Goal: Contribute content: Contribute content

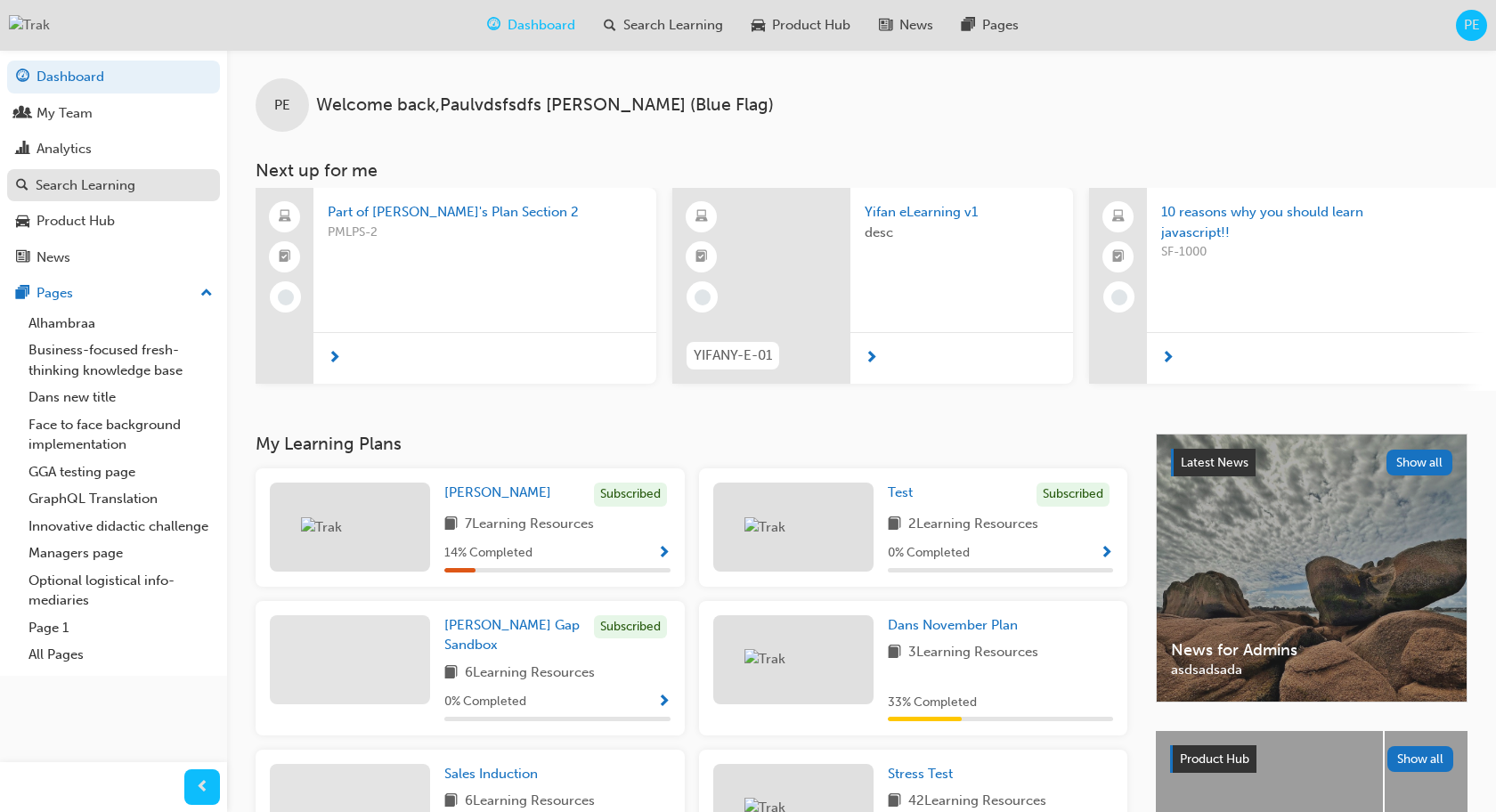
click at [129, 184] on div "Search Learning" at bounding box center [85, 185] width 100 height 21
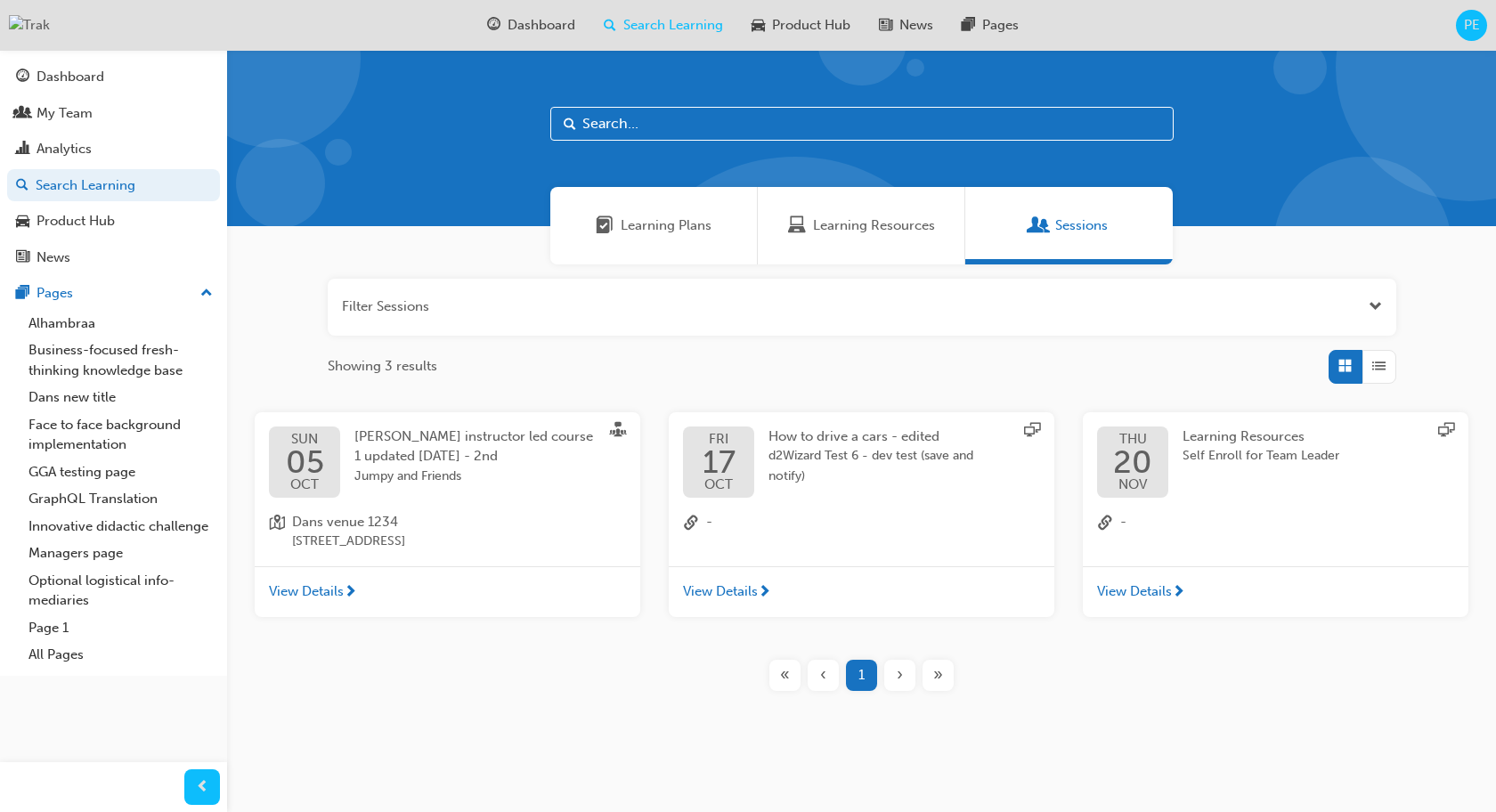
click at [879, 233] on span "Learning Resources" at bounding box center [874, 225] width 122 height 21
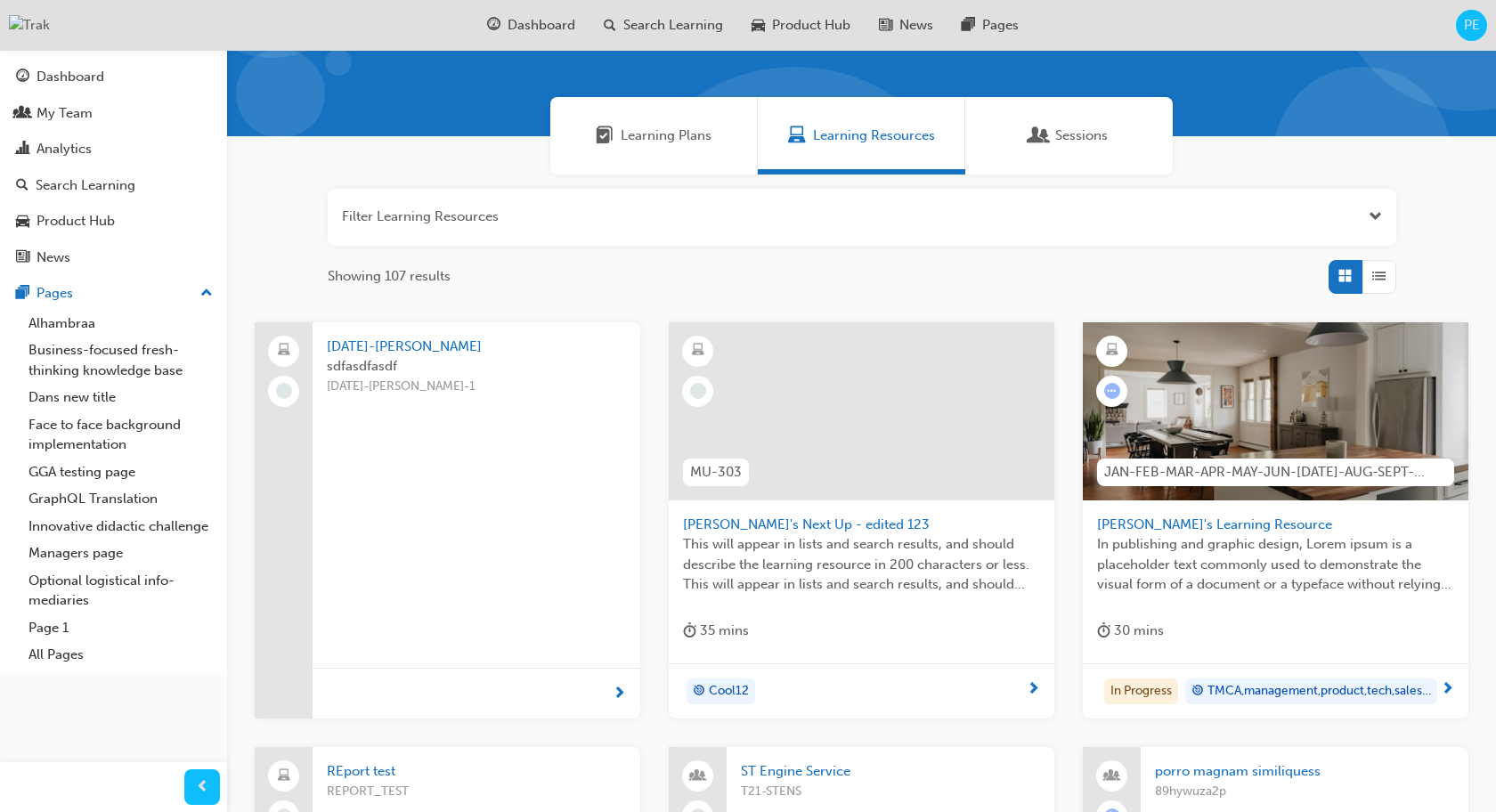
scroll to position [146, 0]
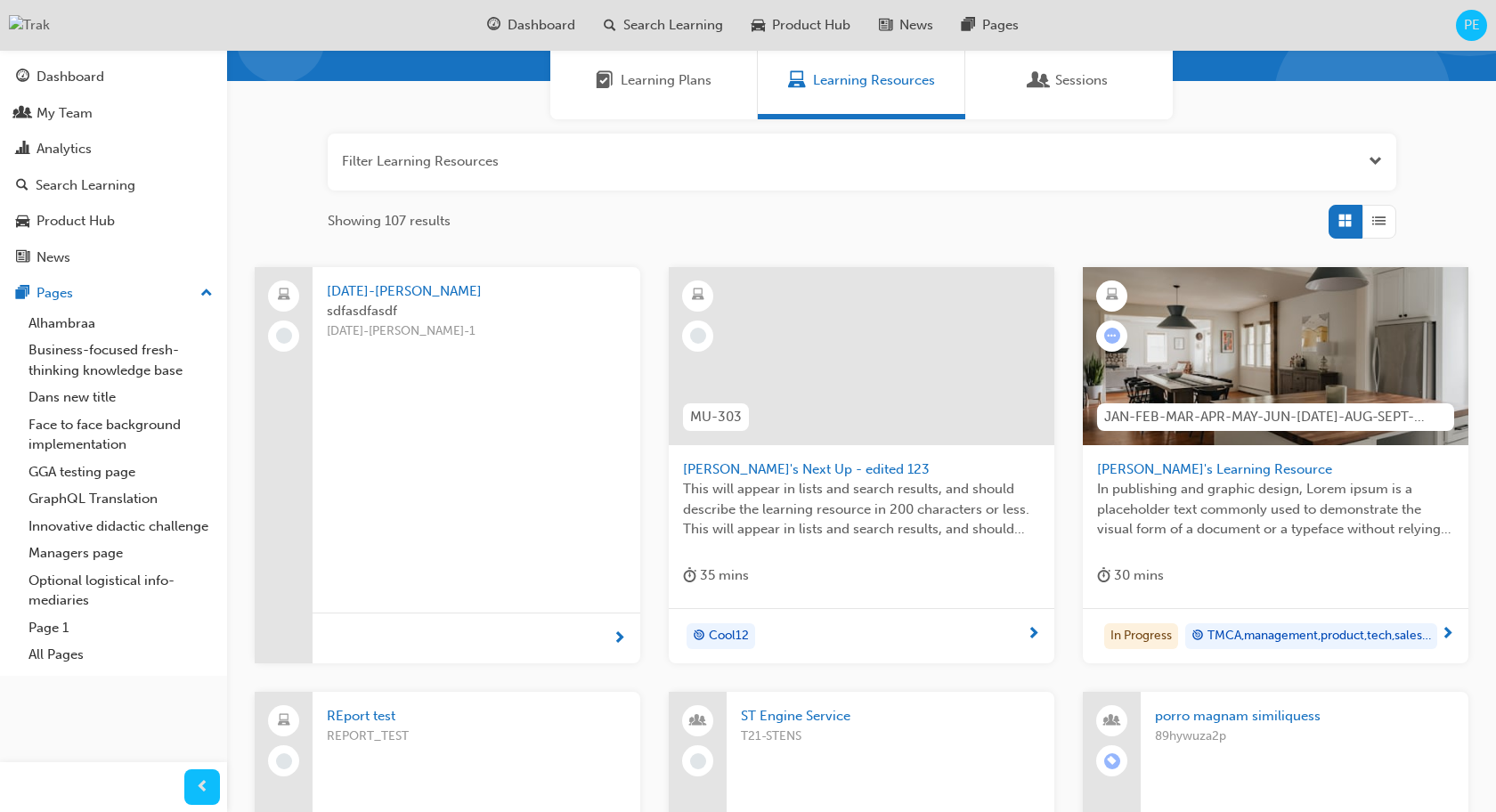
click at [937, 520] on span "This will appear in lists and search results, and should describe the learning …" at bounding box center [861, 508] width 357 height 60
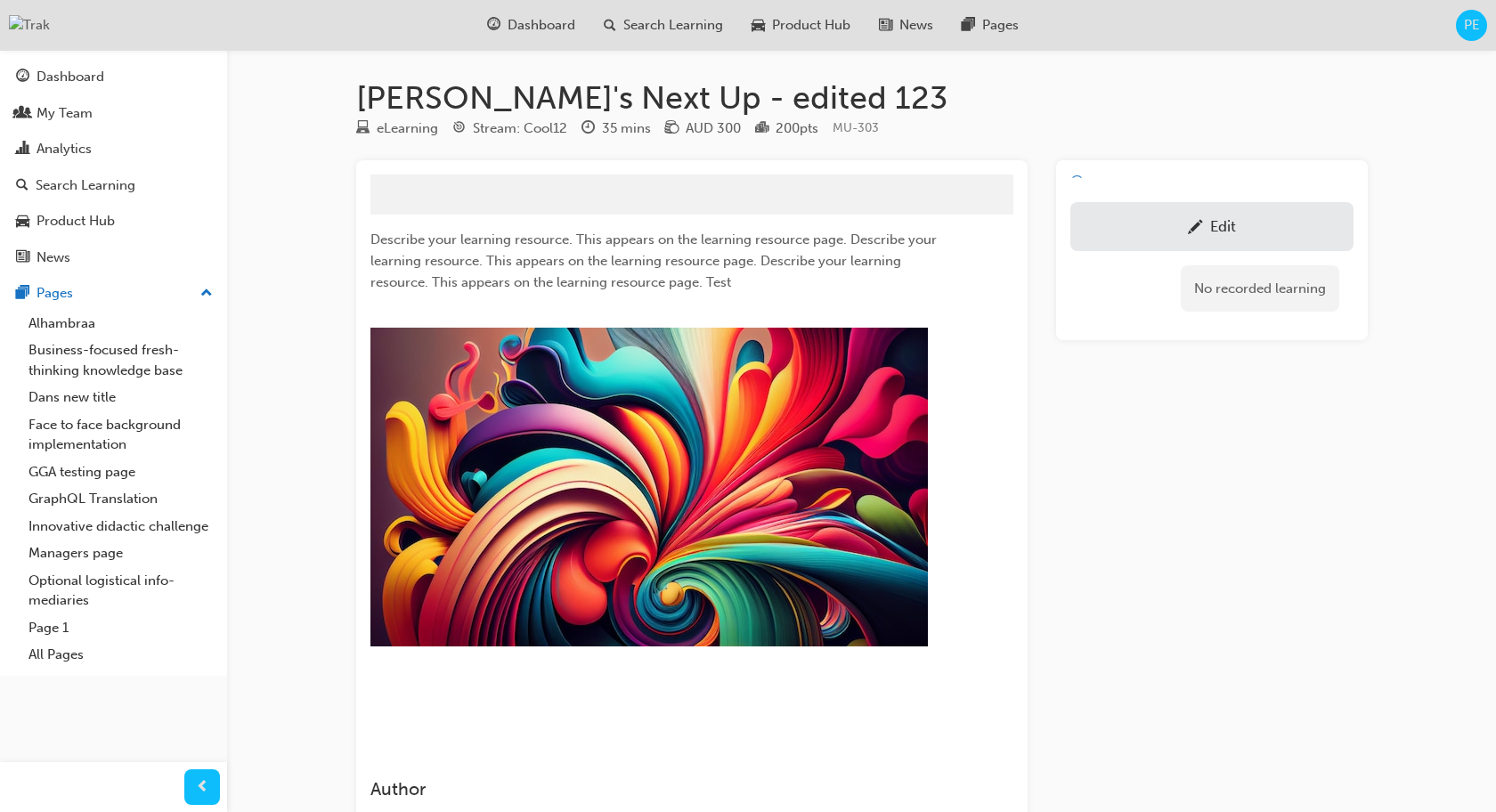
click at [1268, 217] on div "Edit" at bounding box center [1211, 226] width 256 height 22
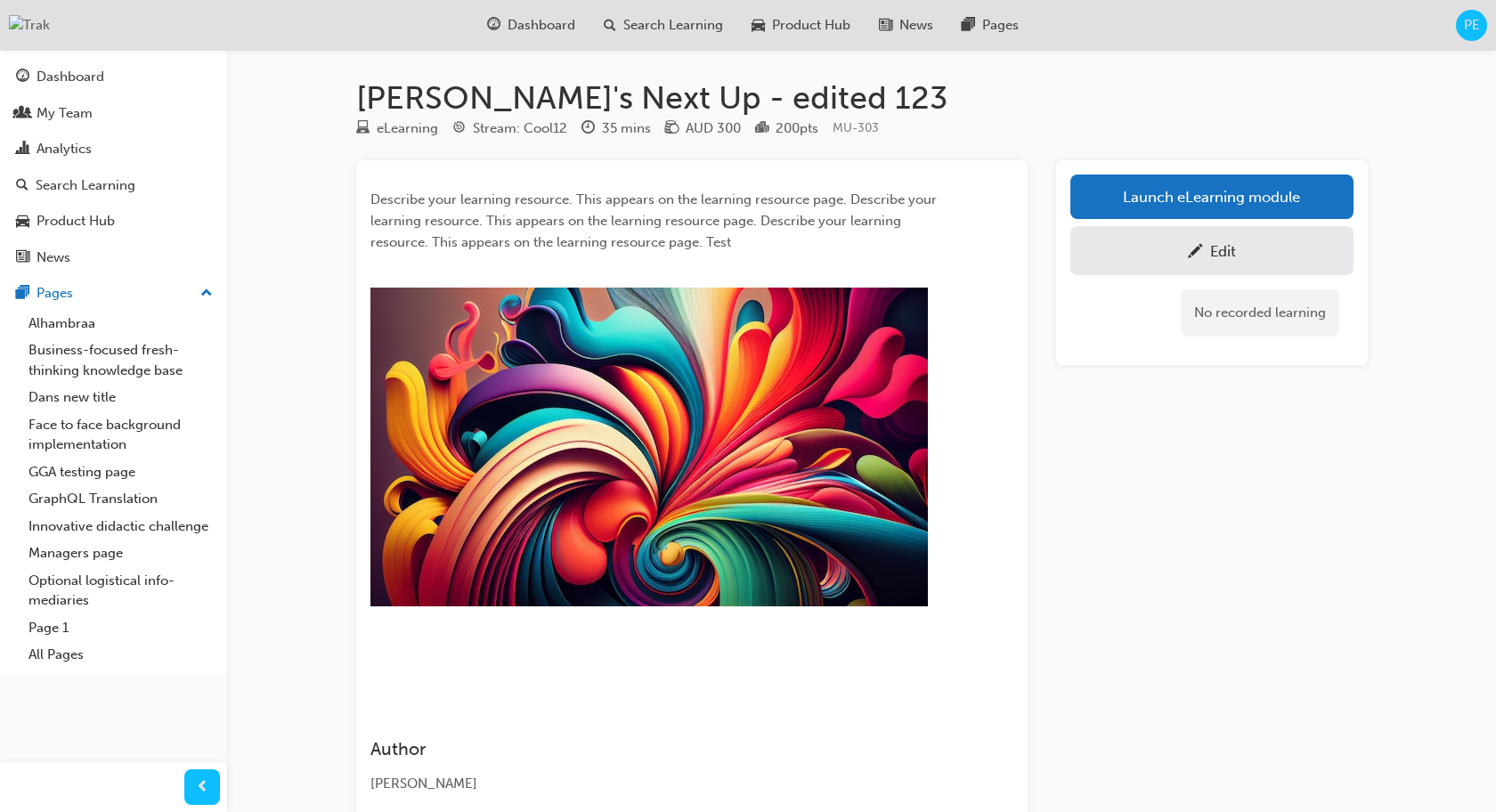
scroll to position [146, 0]
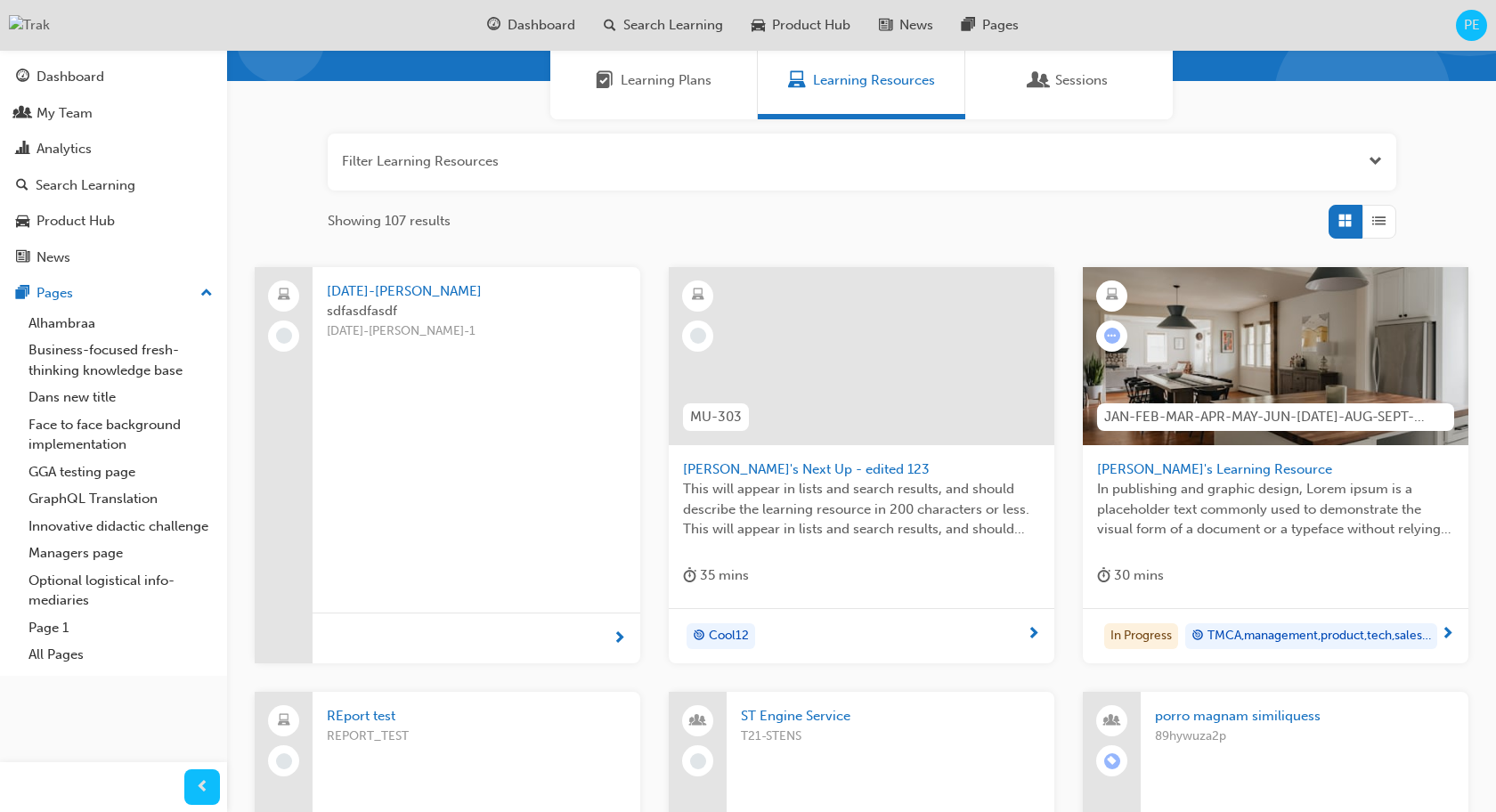
click at [1474, 33] on span "PE" at bounding box center [1473, 25] width 16 height 21
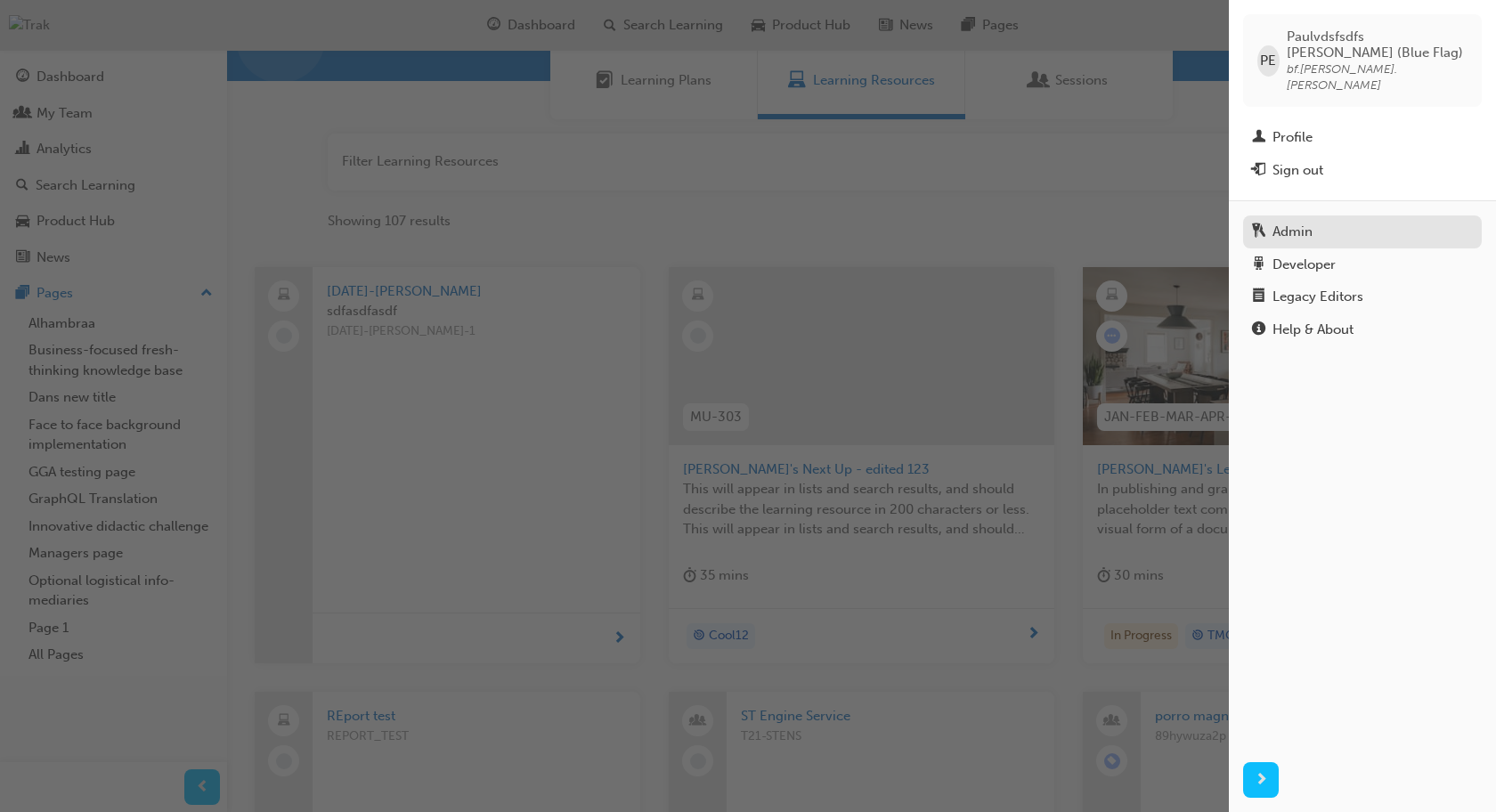
click at [1331, 216] on link "Admin" at bounding box center [1363, 232] width 239 height 33
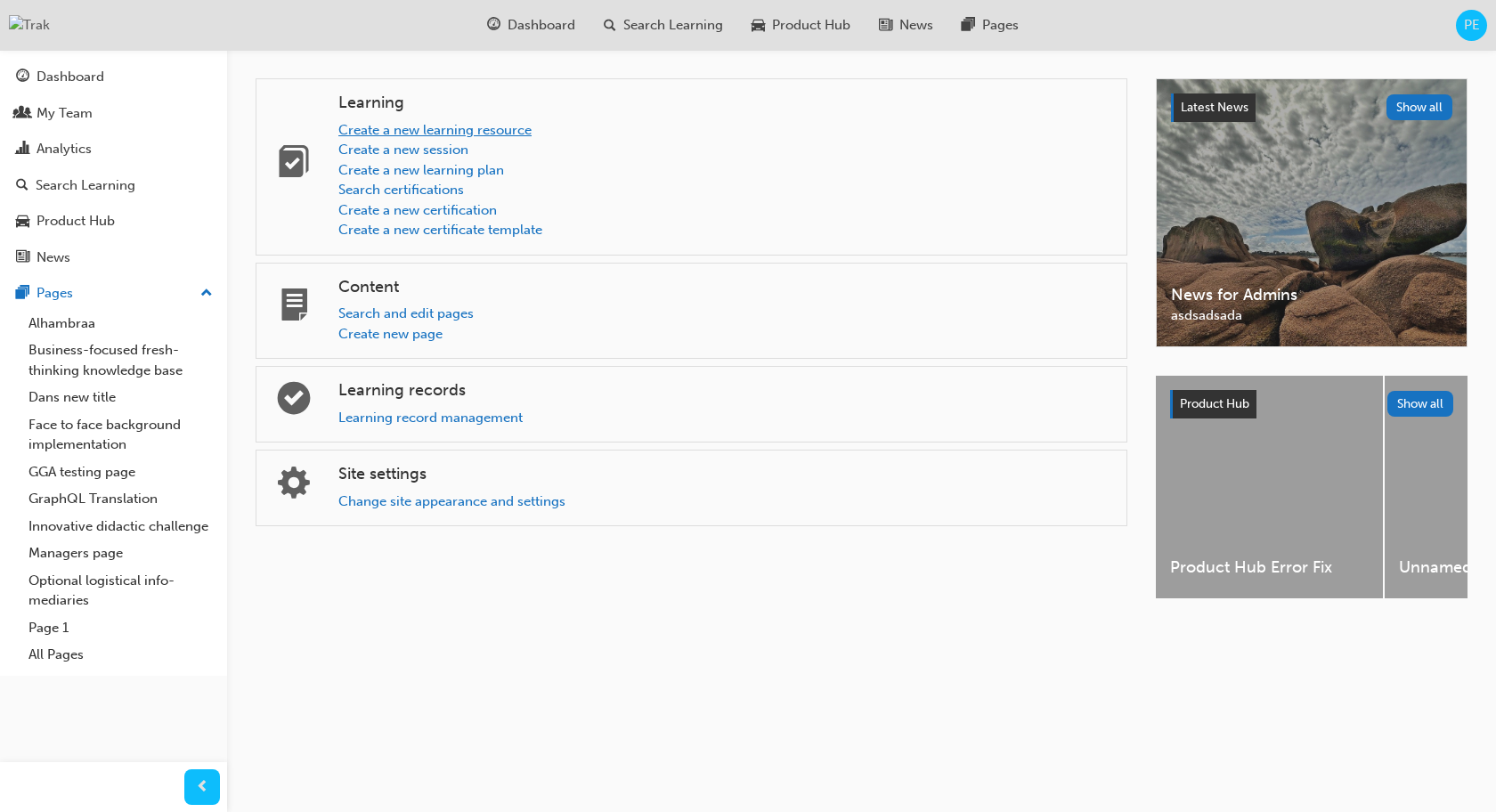
click at [447, 133] on link "Create a new learning resource" at bounding box center [435, 130] width 193 height 16
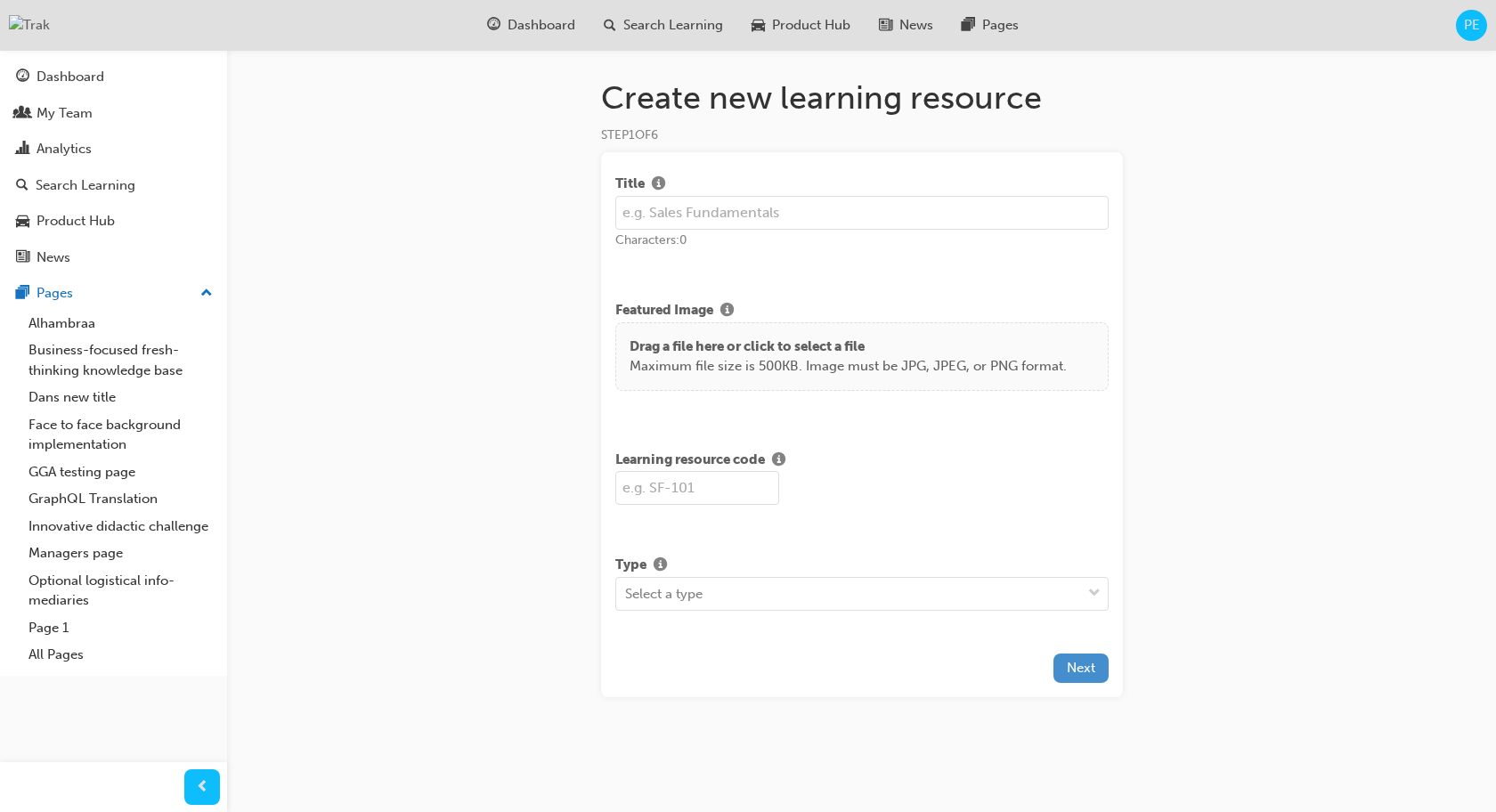
click at [1091, 666] on span "Next" at bounding box center [1081, 667] width 29 height 16
click at [904, 202] on input "text" at bounding box center [862, 213] width 493 height 34
type input "test"
click at [766, 492] on input "text" at bounding box center [697, 488] width 164 height 34
type input "AABB"
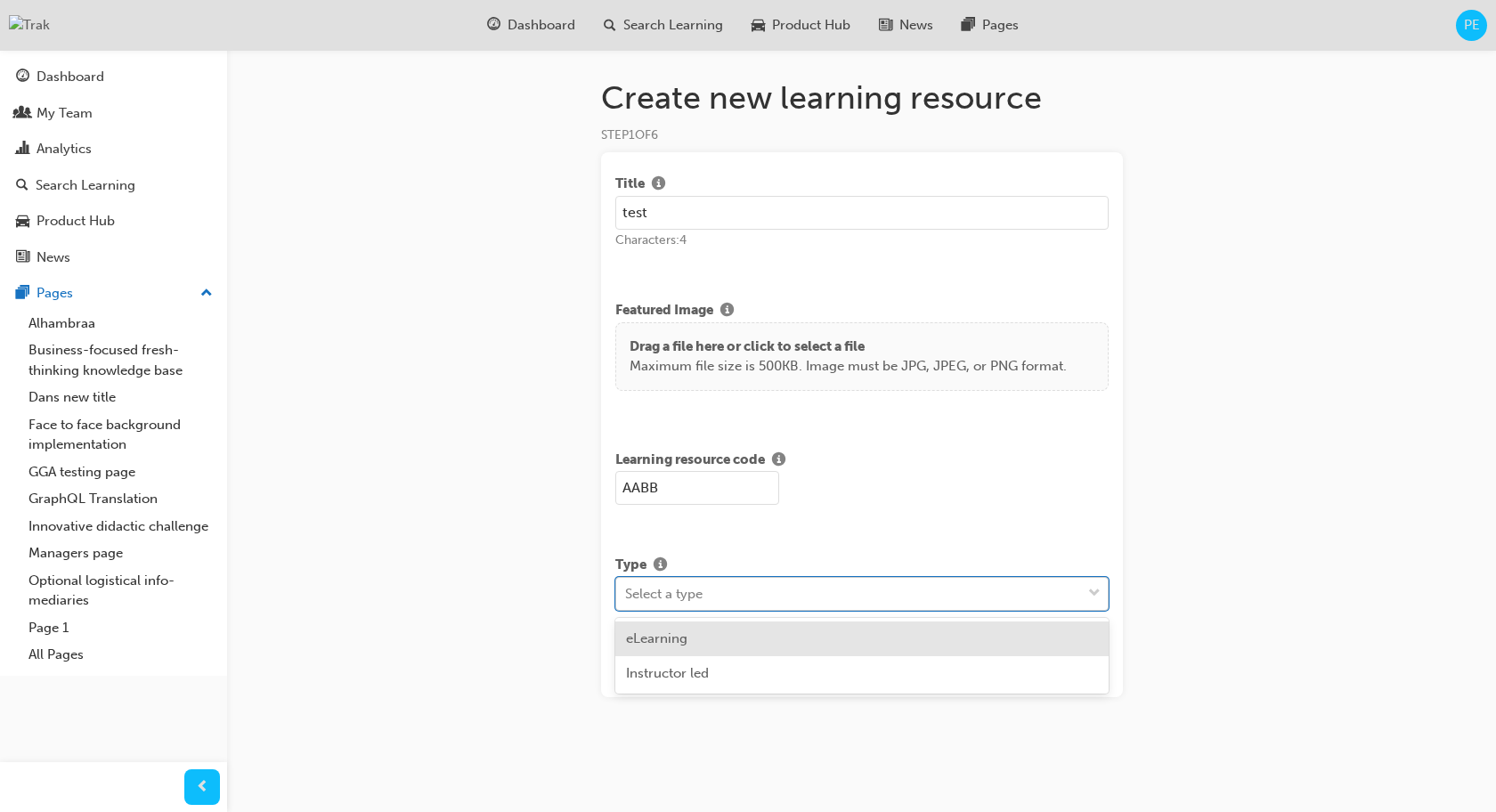
click at [1065, 583] on div "Select a type" at bounding box center [848, 593] width 465 height 31
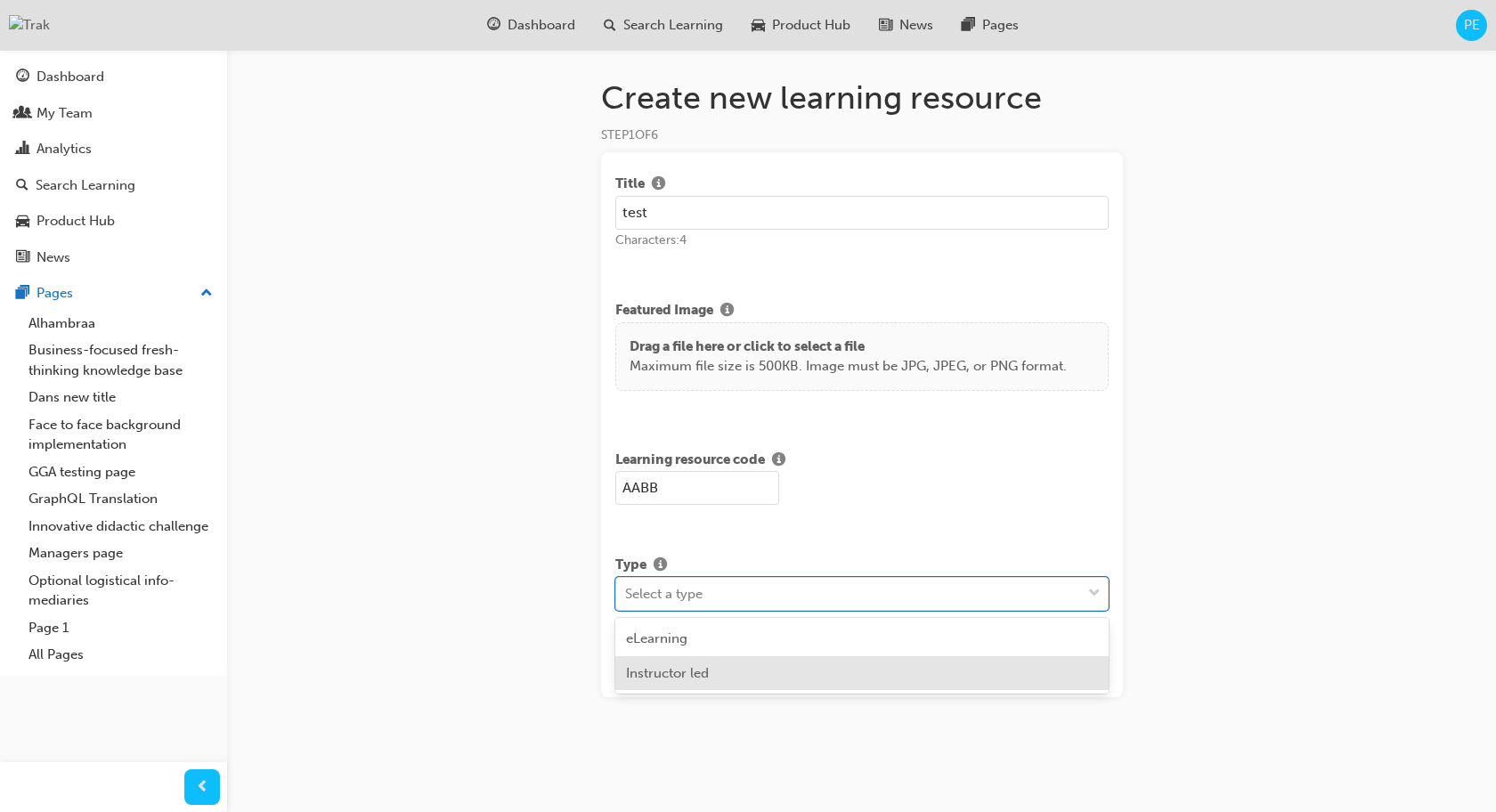
click at [984, 659] on div "Instructor led" at bounding box center [862, 674] width 493 height 35
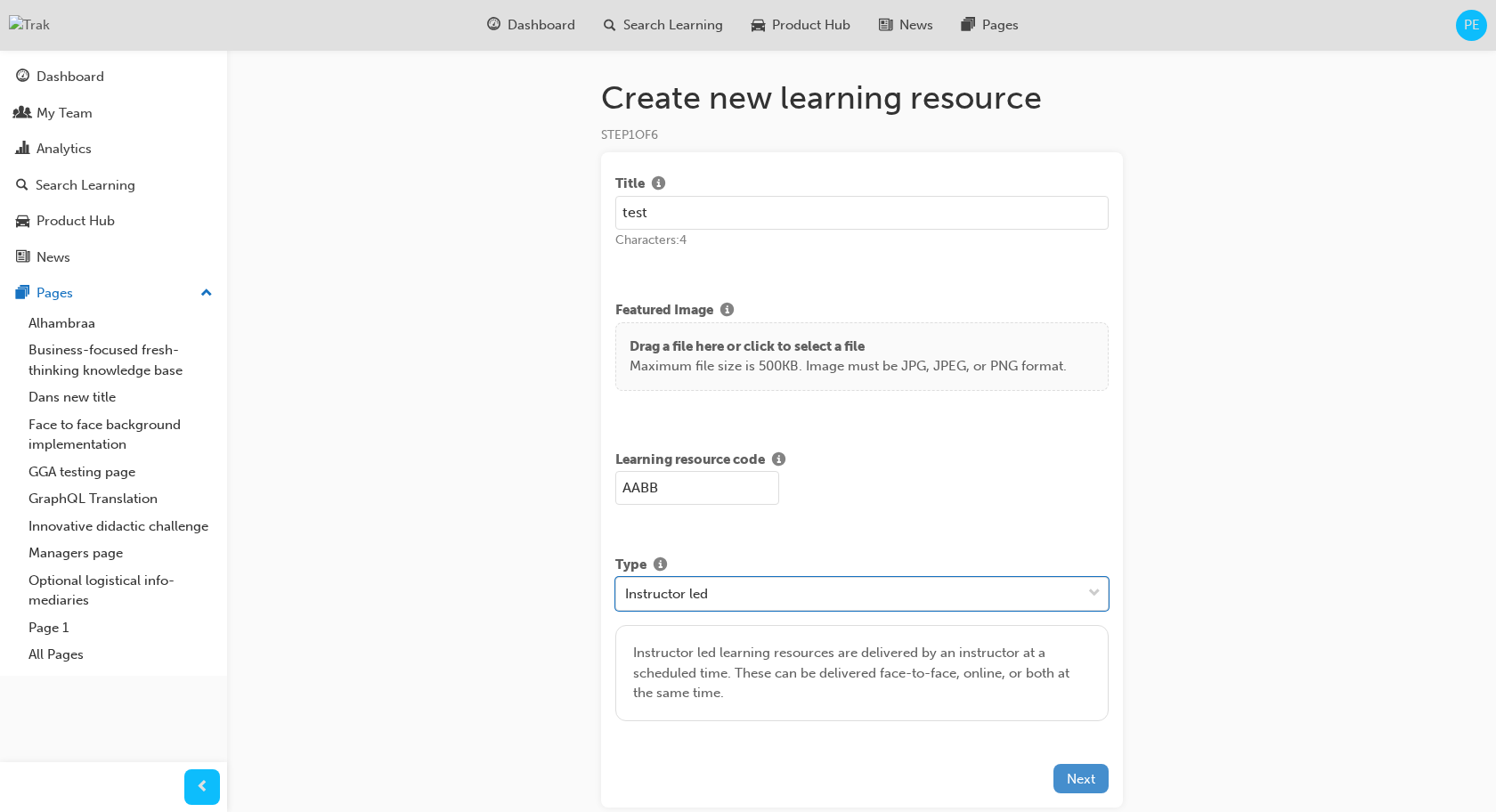
click at [1076, 783] on span "Next" at bounding box center [1081, 779] width 29 height 16
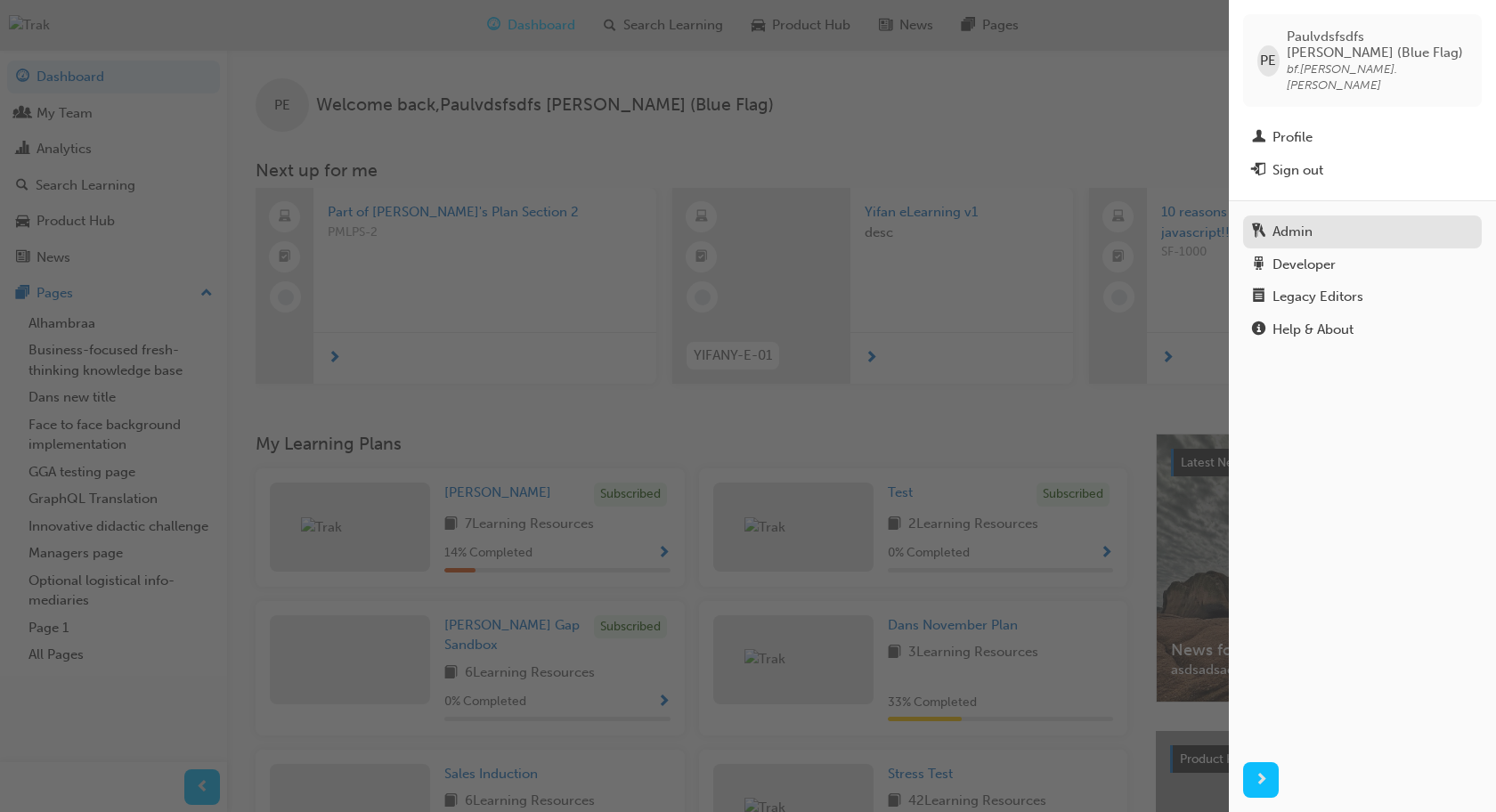
click at [1380, 221] on div "Admin" at bounding box center [1363, 232] width 221 height 22
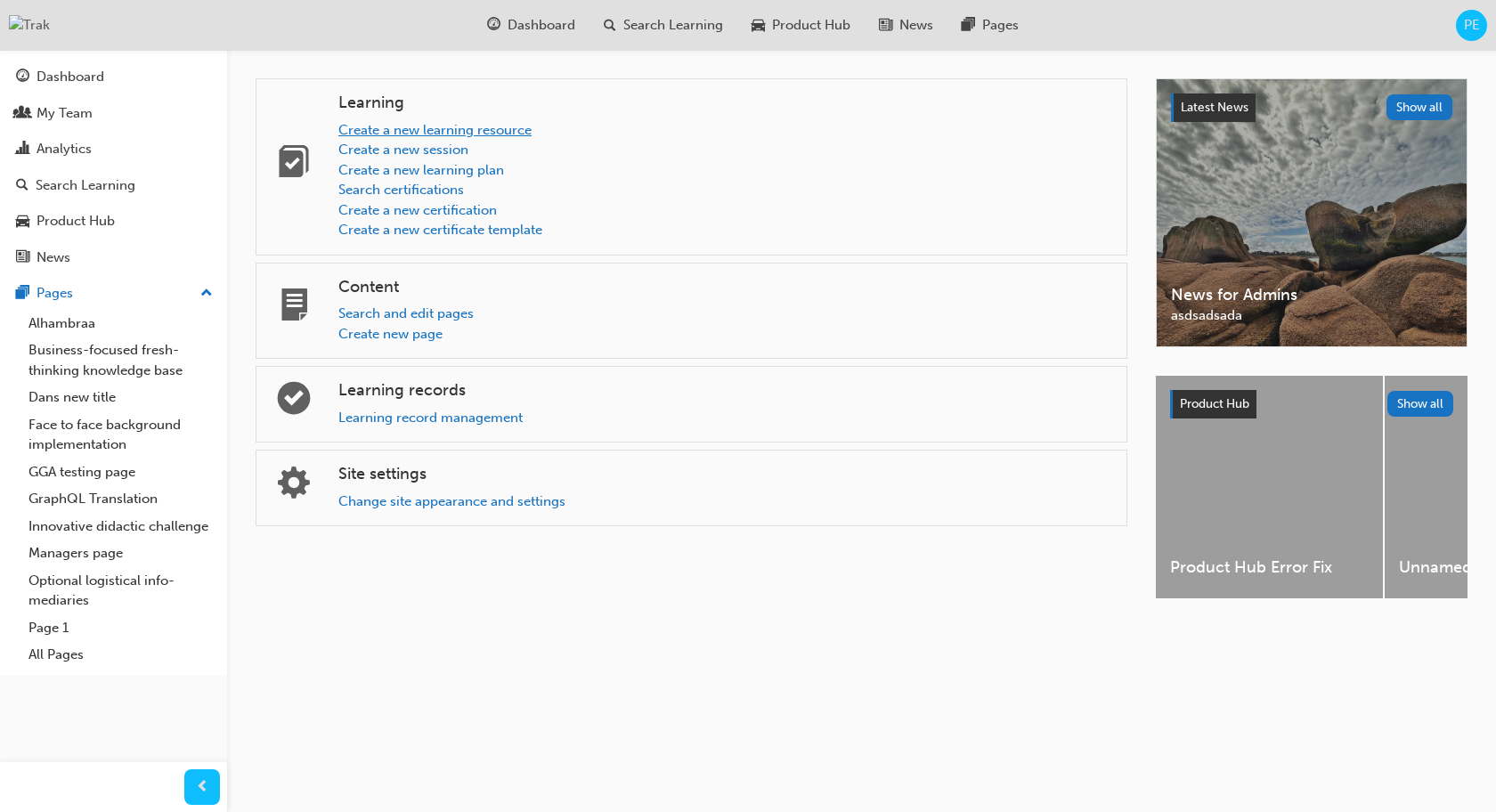
click at [432, 132] on link "Create a new learning resource" at bounding box center [435, 130] width 193 height 16
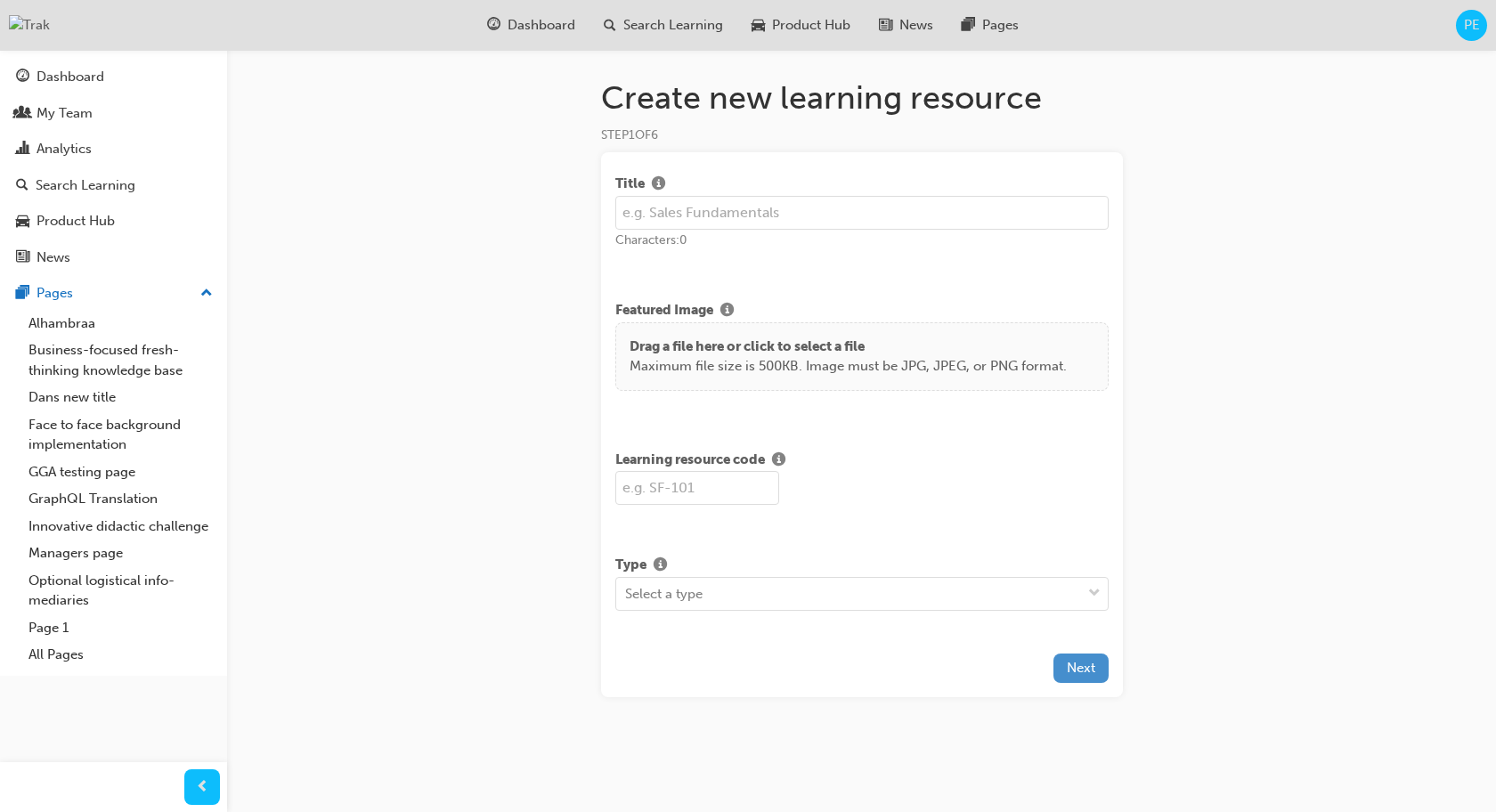
click at [1084, 675] on span "Next" at bounding box center [1081, 667] width 29 height 16
